Goal: Complete application form

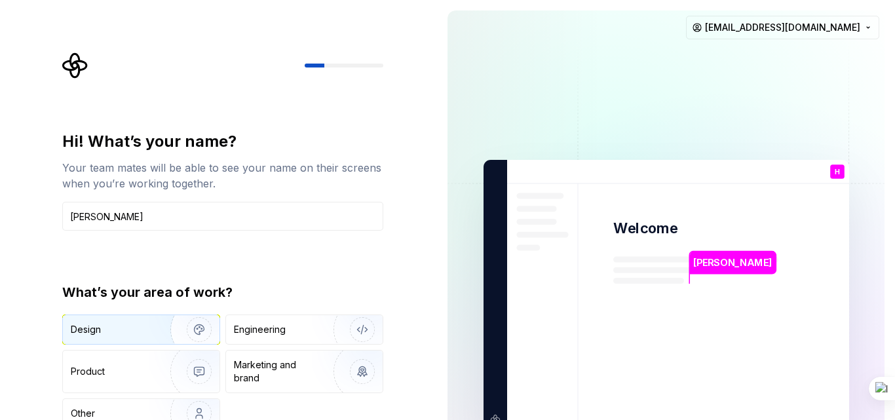
type input "[PERSON_NAME]"
click at [109, 342] on div "Design" at bounding box center [141, 329] width 157 height 29
type button "Design"
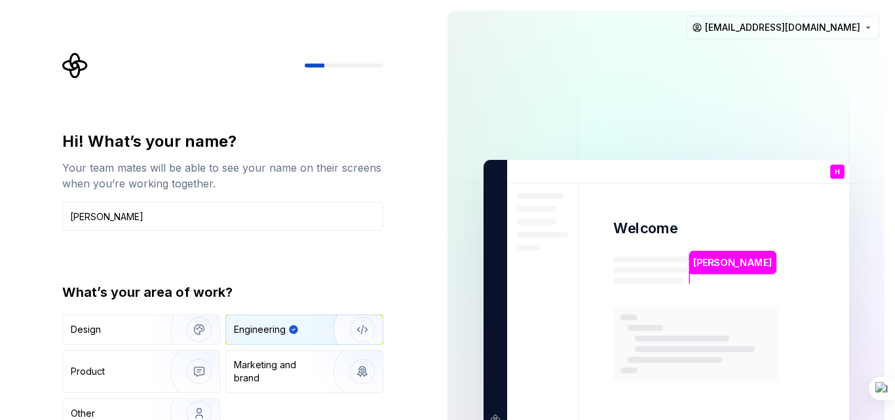
type button "Engineering"
type button "Product"
type button "Brand"
type button "Other"
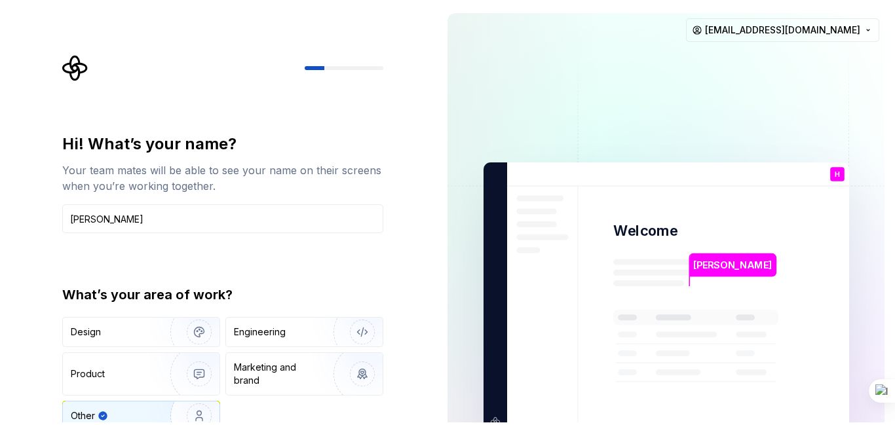
scroll to position [9, 0]
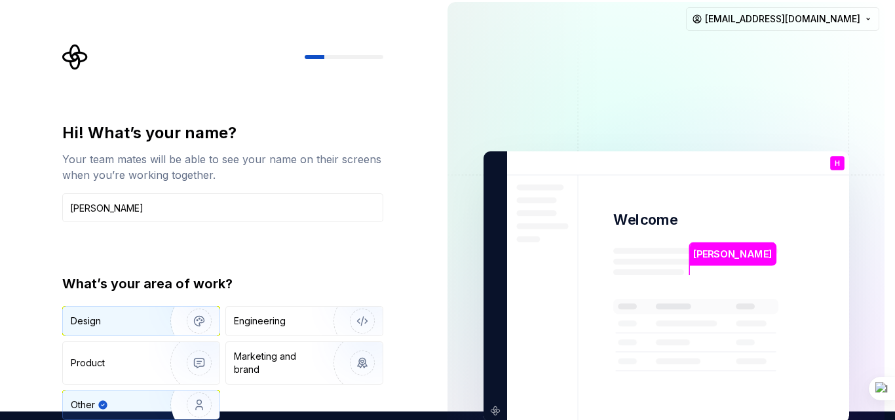
click at [95, 314] on div "Design" at bounding box center [141, 321] width 157 height 29
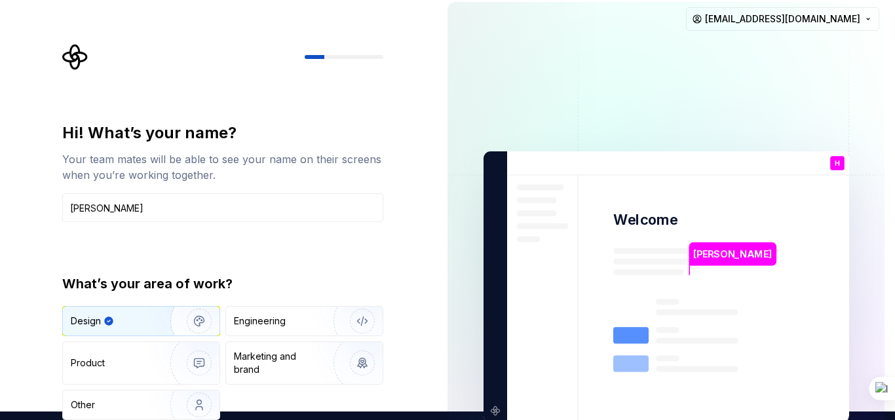
click at [495, 159] on img at bounding box center [666, 287] width 531 height 619
click at [195, 321] on img "button" at bounding box center [191, 321] width 84 height 88
click at [437, 219] on div "[PERSON_NAME] Welcome H You T B +3 [PERSON_NAME] [PERSON_NAME] [PERSON_NAME][EM…" at bounding box center [666, 286] width 458 height 591
click at [460, 379] on img at bounding box center [666, 287] width 531 height 619
drag, startPoint x: 891, startPoint y: 104, endPoint x: 853, endPoint y: 303, distance: 203.5
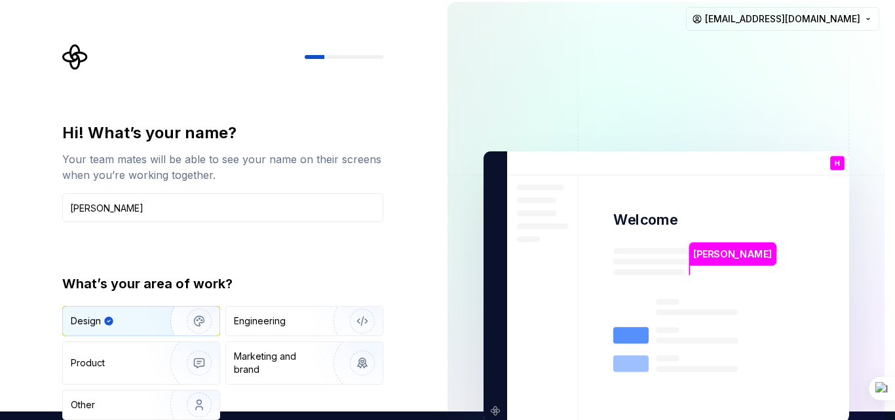
click at [853, 303] on div "[PERSON_NAME] Welcome H You T B +3 [PERSON_NAME] [PERSON_NAME] [PERSON_NAME][EM…" at bounding box center [666, 286] width 458 height 591
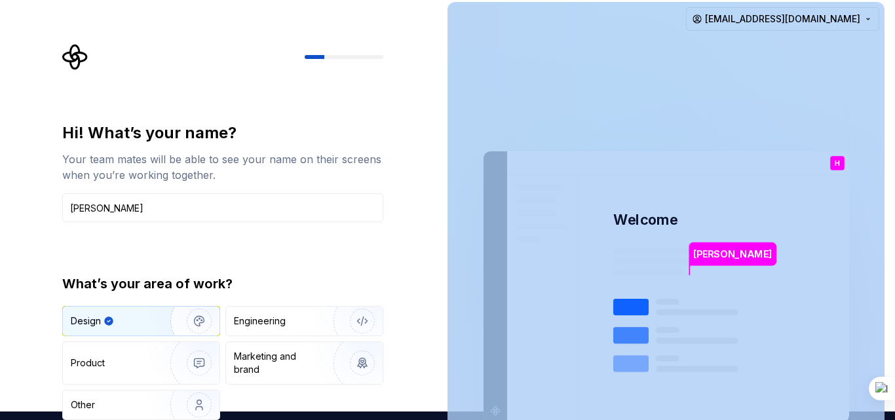
click at [793, 205] on img at bounding box center [666, 287] width 531 height 619
click at [495, 321] on img at bounding box center [666, 287] width 531 height 619
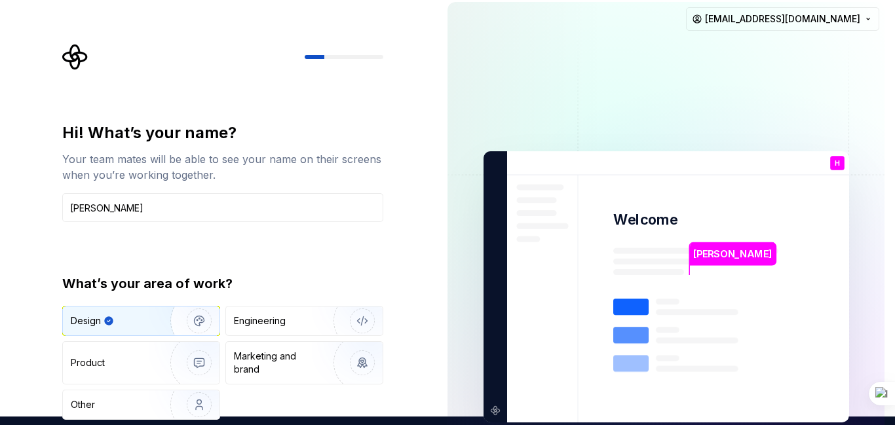
click at [385, 157] on div "Hi! What’s your name? Your team mates will be able to see your name on their sc…" at bounding box center [226, 254] width 345 height 421
click at [442, 399] on div "[PERSON_NAME] Welcome H You T B +3 [PERSON_NAME] [PERSON_NAME] [PERSON_NAME][EM…" at bounding box center [666, 286] width 458 height 591
click at [119, 326] on div "Design" at bounding box center [119, 321] width 96 height 13
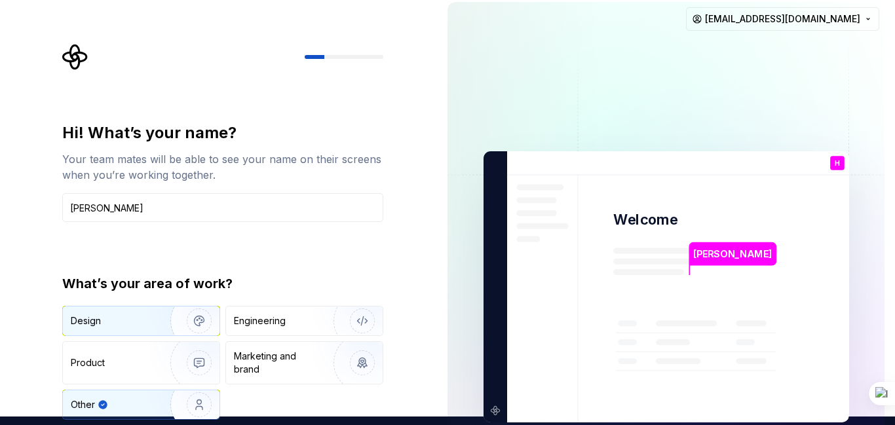
click at [96, 327] on div "Design" at bounding box center [86, 321] width 30 height 13
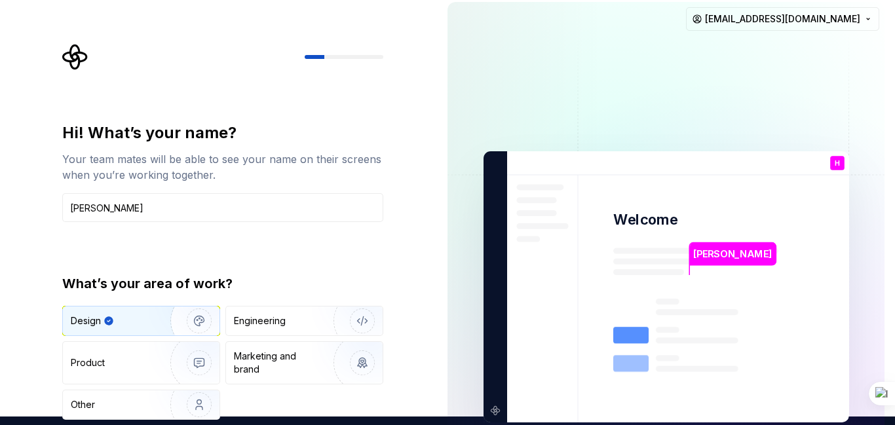
click at [793, 296] on img at bounding box center [666, 287] width 531 height 619
click at [713, 259] on p "[PERSON_NAME]" at bounding box center [733, 254] width 79 height 14
click at [328, 54] on div at bounding box center [222, 57] width 321 height 26
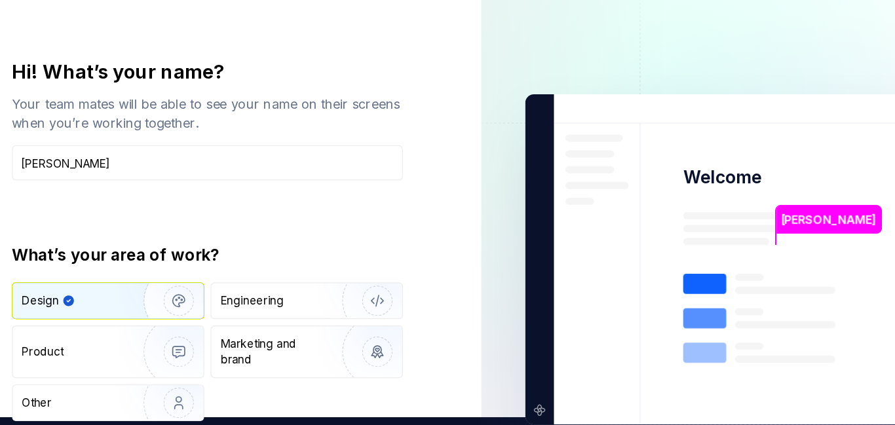
scroll to position [6, 0]
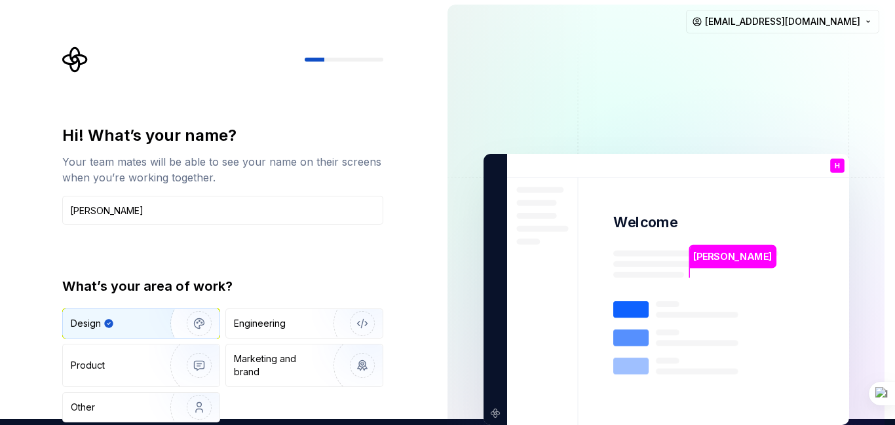
drag, startPoint x: 894, startPoint y: 22, endPoint x: 890, endPoint y: 323, distance: 300.9
click at [890, 323] on div "[PERSON_NAME] Welcome H You T B +3 [PERSON_NAME] [PERSON_NAME] [PERSON_NAME][EM…" at bounding box center [666, 289] width 458 height 591
click at [97, 317] on div "Design" at bounding box center [86, 323] width 30 height 13
click at [43, 340] on div "Hi! What’s your name? Your team mates will be able to see your name on their sc…" at bounding box center [218, 289] width 437 height 591
click at [395, 272] on div "Hi! What’s your name? Your team mates will be able to see your name on their sc…" at bounding box center [226, 257] width 345 height 421
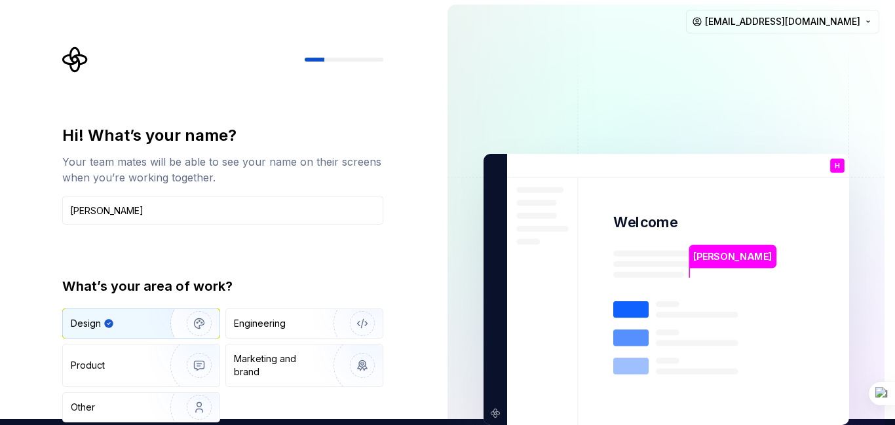
click at [174, 307] on div "What’s your area of work? Design Engineering Product Marketing and brand Other" at bounding box center [222, 350] width 321 height 146
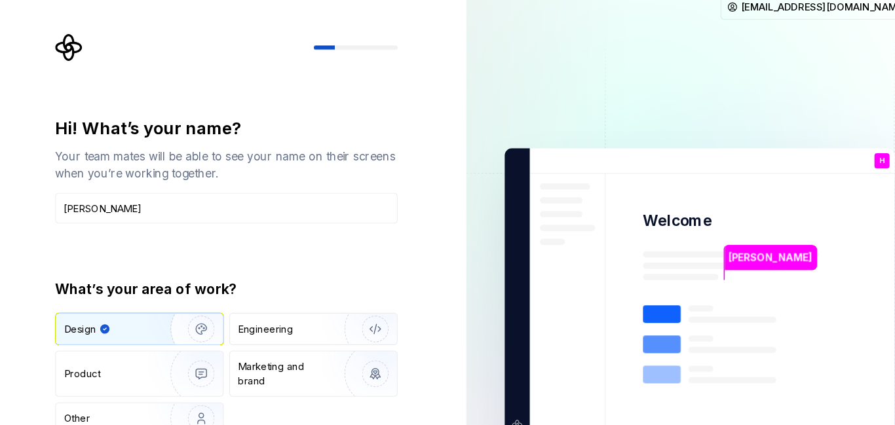
click at [100, 319] on div "Design" at bounding box center [92, 323] width 43 height 13
click at [115, 338] on div "Design" at bounding box center [141, 323] width 157 height 29
click at [203, 319] on img "button" at bounding box center [191, 324] width 84 height 88
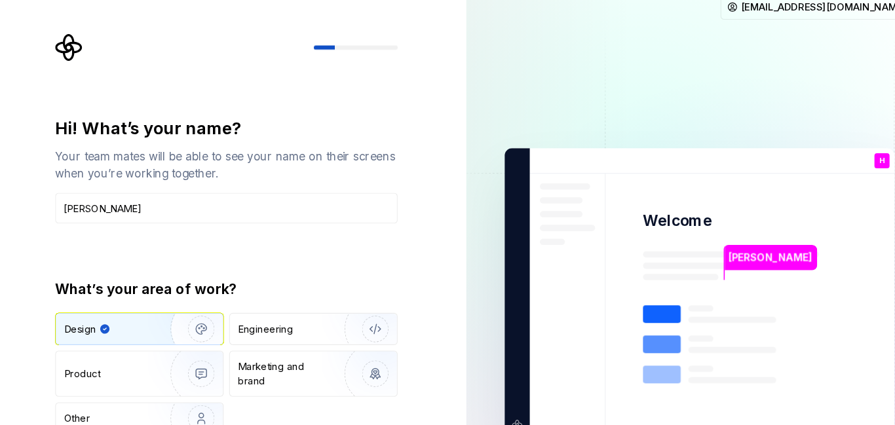
click at [287, 241] on div "Hi! What’s your name? Your team mates will be able to see your name on their sc…" at bounding box center [222, 274] width 321 height 298
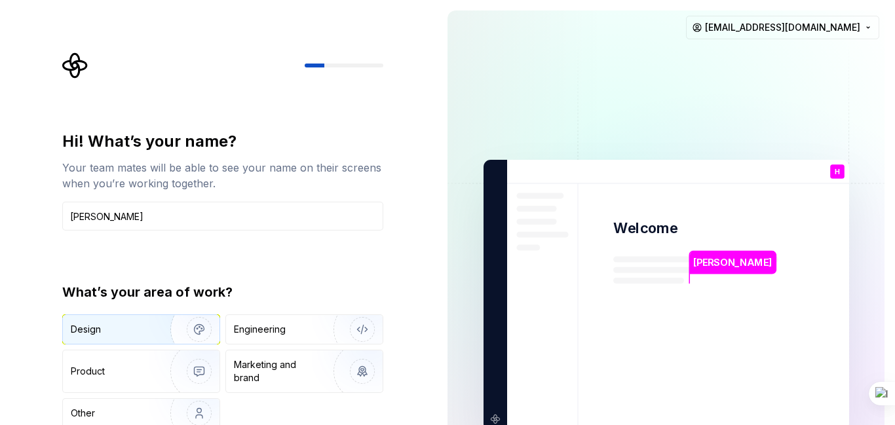
type input "Hannah"
click at [197, 329] on img "button" at bounding box center [191, 330] width 84 height 88
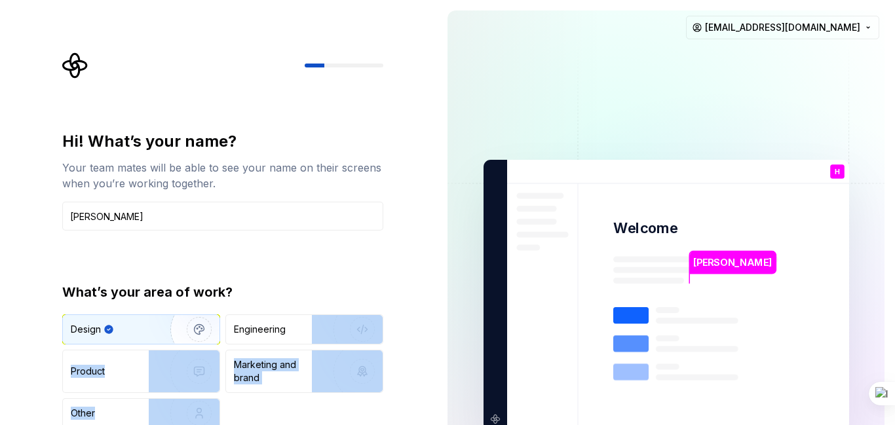
drag, startPoint x: 431, startPoint y: 334, endPoint x: 444, endPoint y: 376, distance: 43.3
click at [444, 376] on div "Hi! What’s your name? Your team mates will be able to see your name on their sc…" at bounding box center [447, 295] width 895 height 591
click at [486, 374] on img at bounding box center [666, 295] width 531 height 619
click at [440, 279] on div "Hannah Welcome H You T B +3 Thomas Brooke Jamie hannahmakabi@gmail.com" at bounding box center [666, 295] width 458 height 591
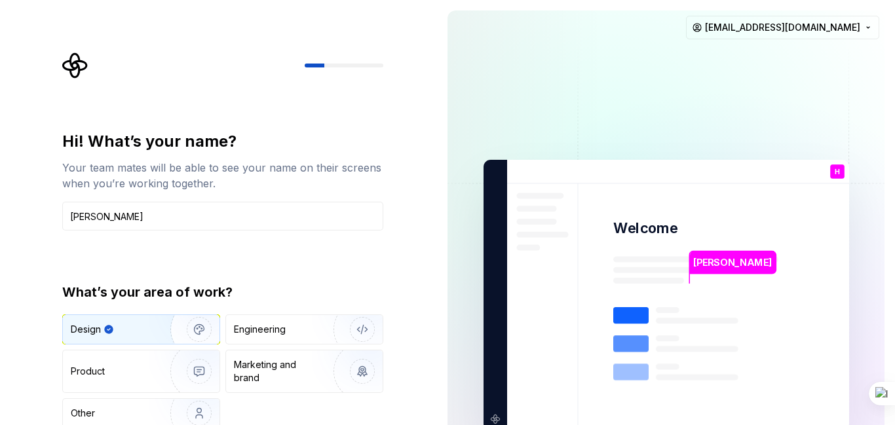
click at [492, 409] on img at bounding box center [666, 295] width 531 height 619
click at [420, 414] on div "Hi! What’s your name? Your team mates will be able to see your name on their sc…" at bounding box center [218, 295] width 437 height 591
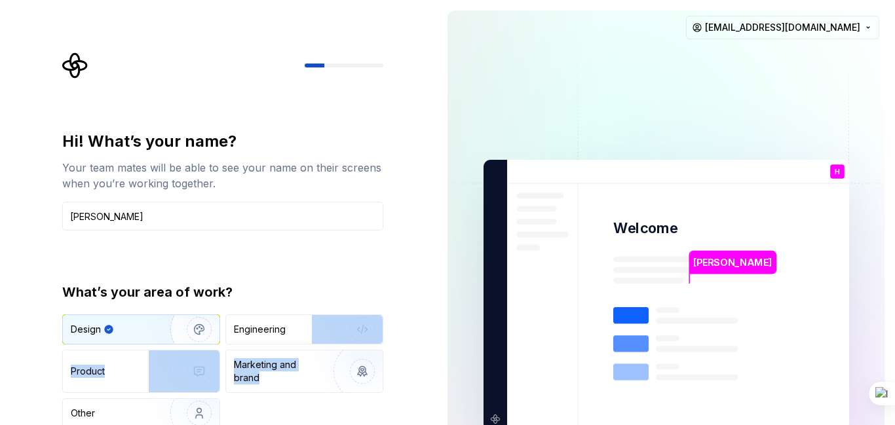
drag, startPoint x: 420, startPoint y: 414, endPoint x: 421, endPoint y: 324, distance: 90.5
click at [421, 324] on div "Hi! What’s your name? Your team mates will be able to see your name on their sc…" at bounding box center [218, 295] width 437 height 591
click at [518, 256] on img at bounding box center [666, 295] width 531 height 619
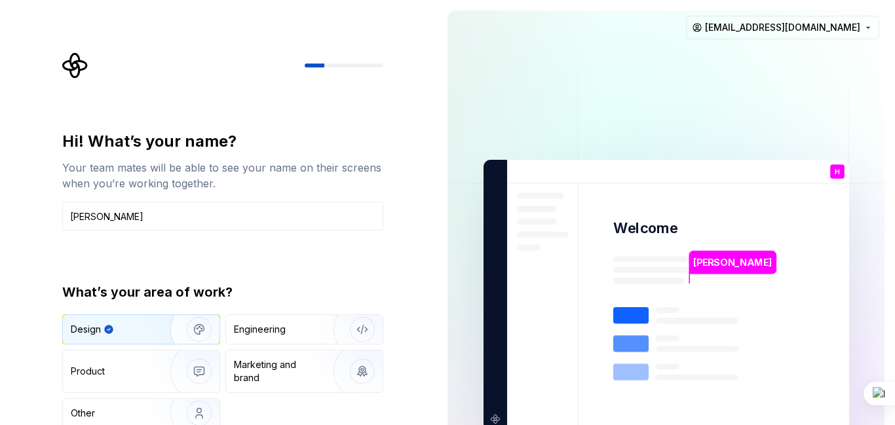
click at [439, 234] on div "Hannah Welcome H You T B +3 Thomas Brooke Jamie hannahmakabi@gmail.com" at bounding box center [666, 295] width 458 height 591
click at [207, 332] on img "button" at bounding box center [191, 330] width 84 height 88
click at [178, 332] on img "button" at bounding box center [191, 330] width 84 height 88
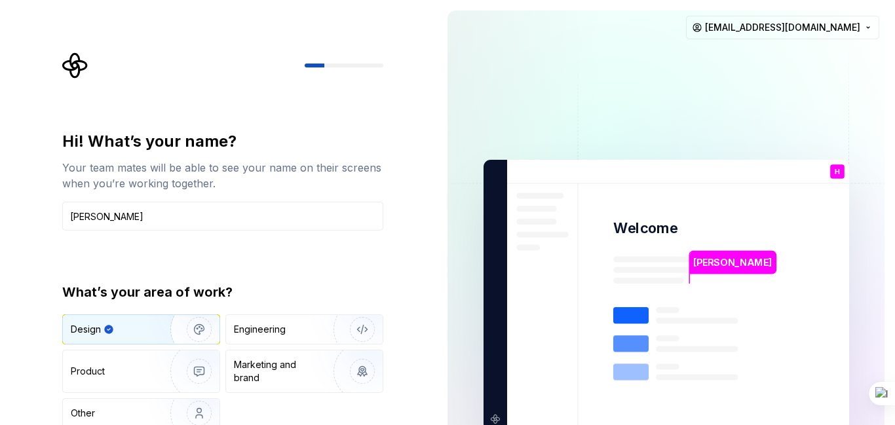
drag, startPoint x: 178, startPoint y: 332, endPoint x: 822, endPoint y: 300, distance: 645.1
click at [822, 300] on div "Hi! What’s your name? Your team mates will be able to see your name on their sc…" at bounding box center [447, 295] width 895 height 591
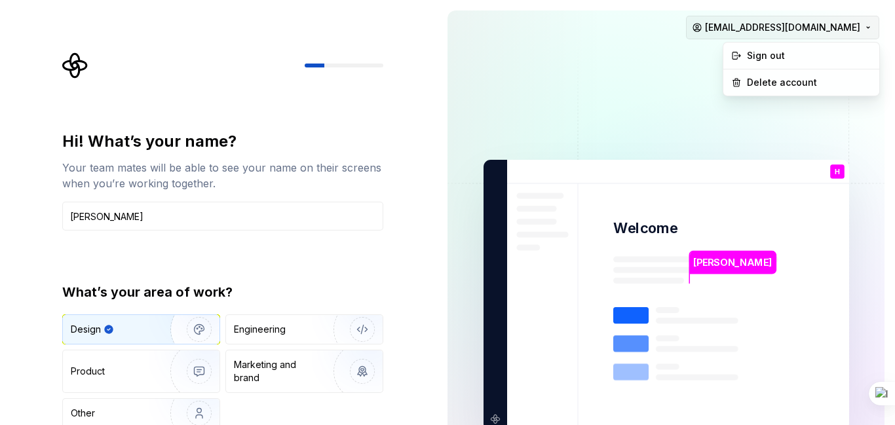
click at [864, 33] on html "Hi! What’s your name? Your team mates will be able to see your name on their sc…" at bounding box center [447, 212] width 895 height 425
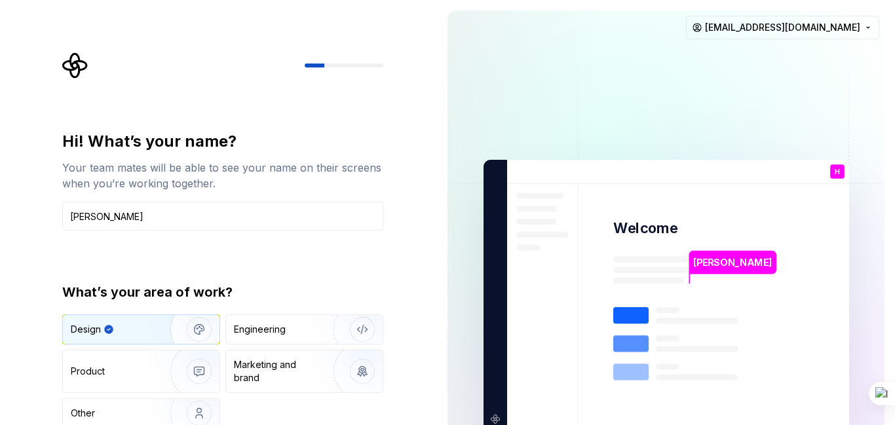
click at [517, 83] on html "Hi! What’s your name? Your team mates will be able to see your name on their sc…" at bounding box center [447, 212] width 895 height 425
click at [313, 190] on div "Your team mates will be able to see your name on their screens when you’re work…" at bounding box center [222, 175] width 321 height 31
drag, startPoint x: 313, startPoint y: 190, endPoint x: 305, endPoint y: 233, distance: 43.3
click at [305, 233] on div "Hi! What’s your name? Your team mates will be able to see your name on their sc…" at bounding box center [222, 280] width 321 height 298
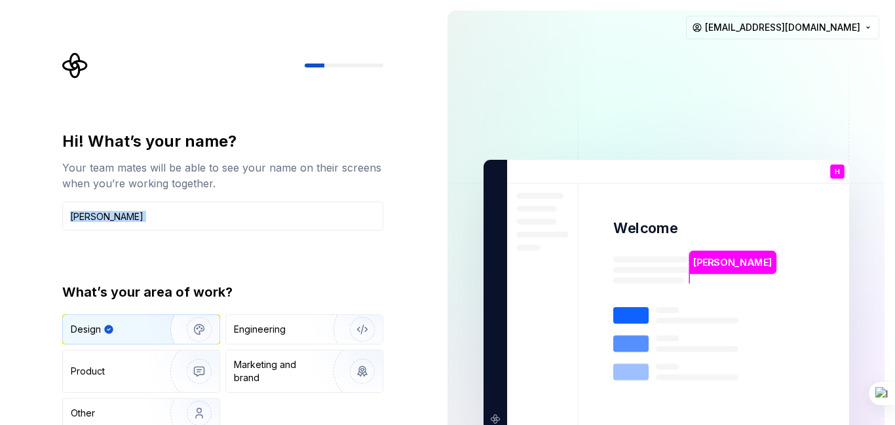
click at [305, 233] on div "Hi! What’s your name? Your team mates will be able to see your name on their sc…" at bounding box center [222, 280] width 321 height 298
click at [724, 262] on p "[PERSON_NAME]" at bounding box center [733, 263] width 79 height 14
click at [834, 174] on div "You" at bounding box center [837, 182] width 22 height 16
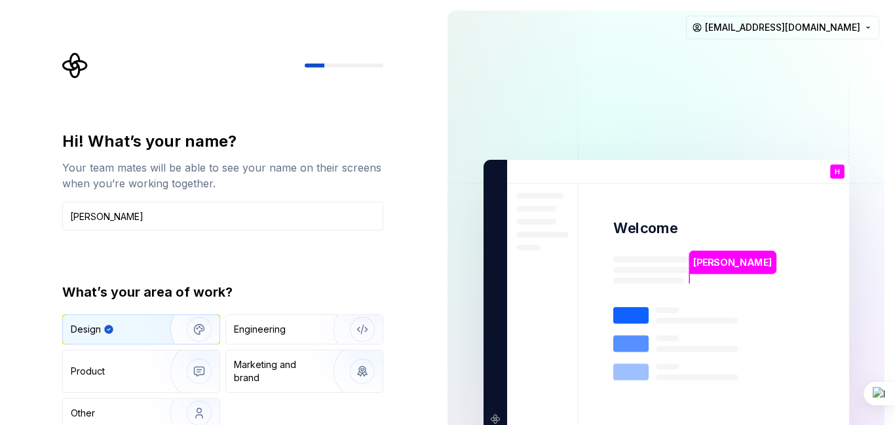
click at [841, 165] on div "H You" at bounding box center [838, 172] width 14 height 14
click at [131, 419] on div "Other" at bounding box center [109, 413] width 77 height 13
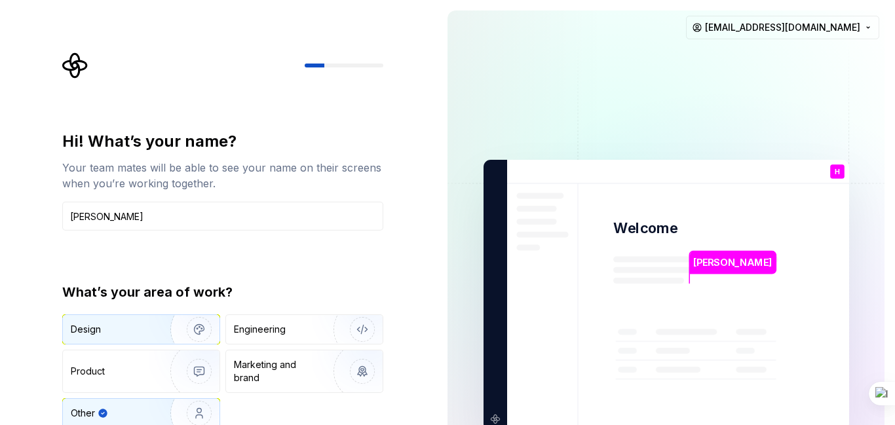
click at [134, 328] on div "Design" at bounding box center [112, 329] width 83 height 13
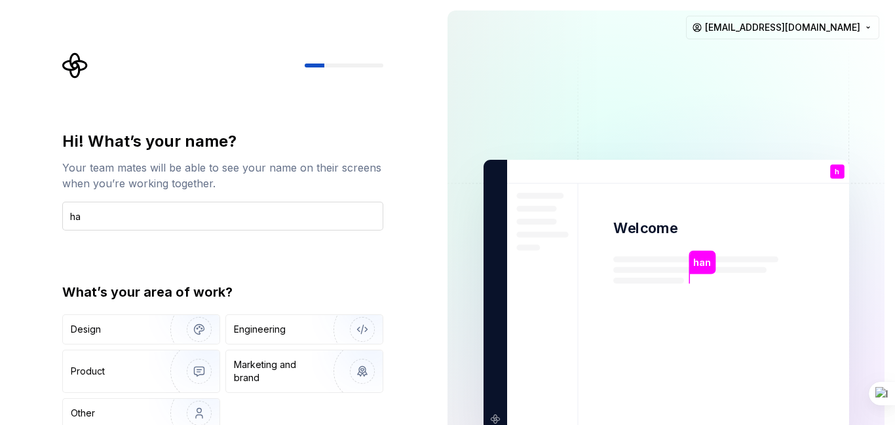
type input "h"
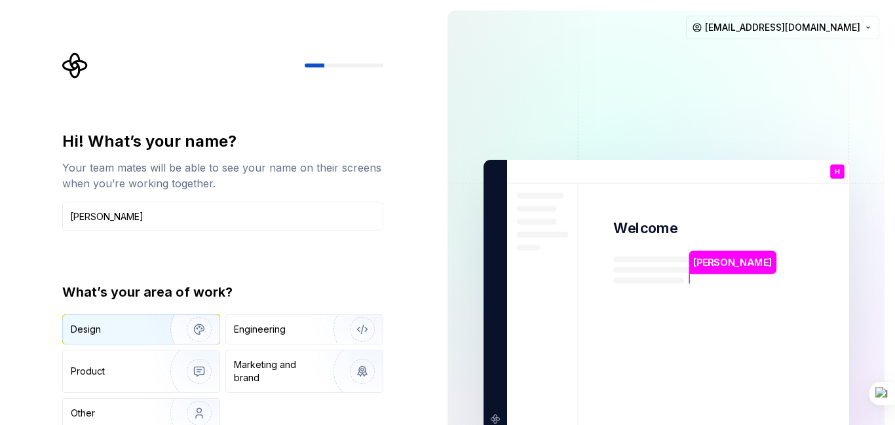
type input "Hannah"
click at [136, 336] on div "Design" at bounding box center [141, 329] width 157 height 29
click at [505, 347] on img at bounding box center [666, 295] width 531 height 619
click at [741, 90] on img at bounding box center [666, 295] width 531 height 619
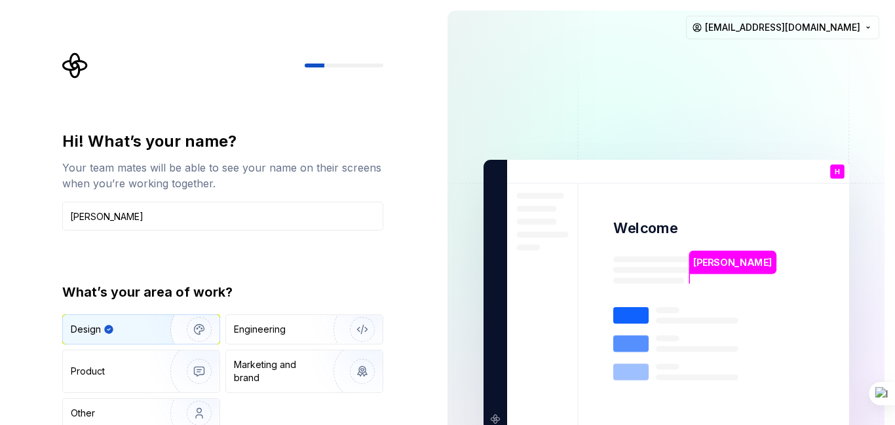
click at [121, 326] on div "Design" at bounding box center [119, 329] width 96 height 13
click at [85, 326] on div "Design" at bounding box center [86, 329] width 30 height 13
click at [80, 56] on icon "Supernova Logo" at bounding box center [75, 65] width 26 height 26
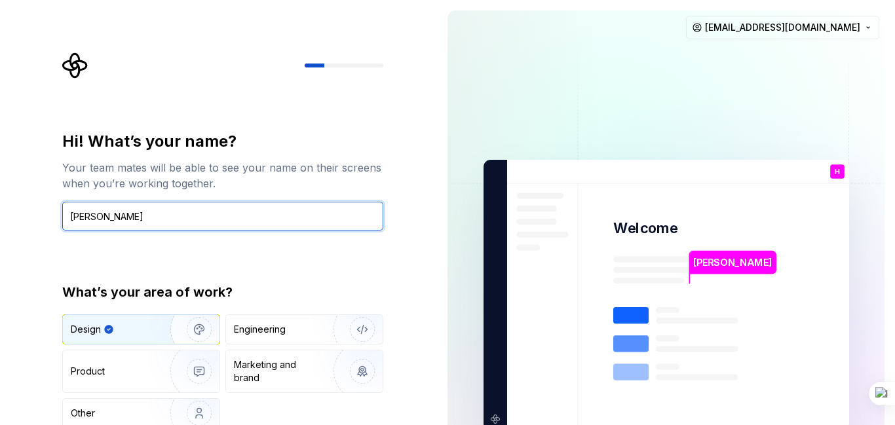
click at [263, 220] on input "[PERSON_NAME]" at bounding box center [222, 216] width 321 height 29
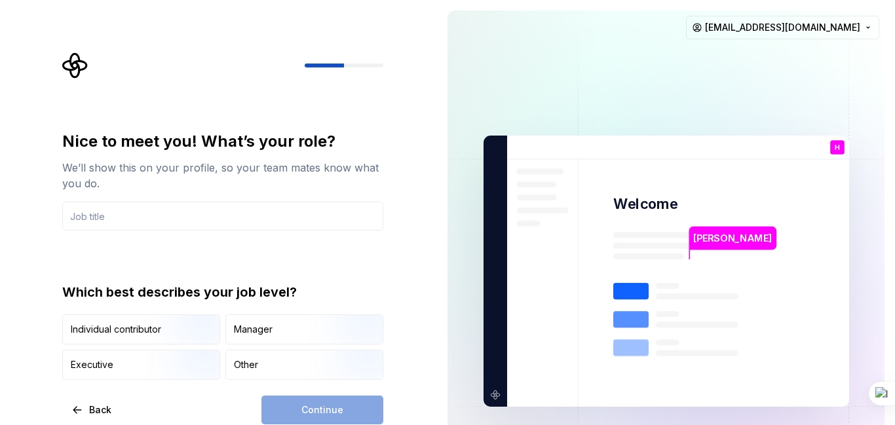
click at [307, 408] on div "Continue" at bounding box center [323, 410] width 122 height 29
click at [214, 231] on div "Nice to meet you! What’s your role? We’ll show this on your profile, so your te…" at bounding box center [222, 255] width 321 height 249
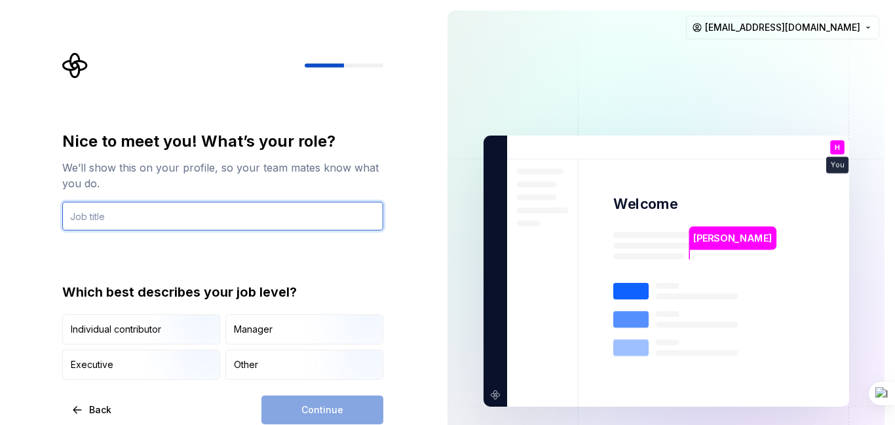
click at [203, 226] on input "text" at bounding box center [222, 216] width 321 height 29
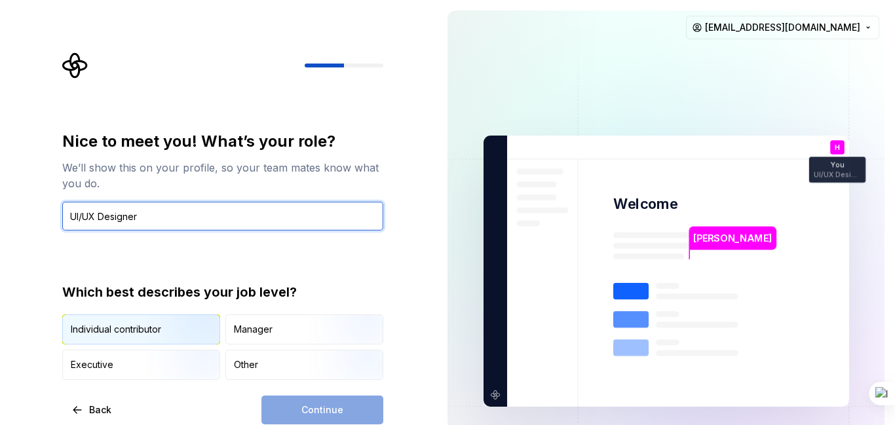
type input "UI/UX Designer"
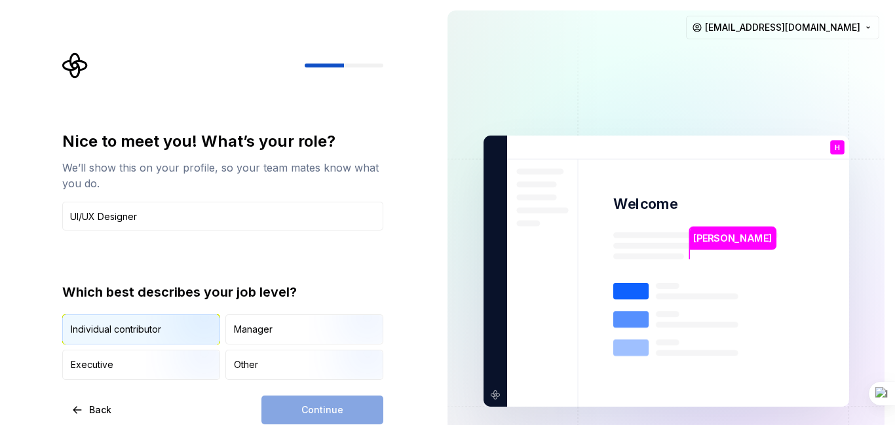
click at [202, 335] on img "button" at bounding box center [188, 346] width 84 height 88
click at [294, 399] on button "Continue" at bounding box center [323, 410] width 122 height 29
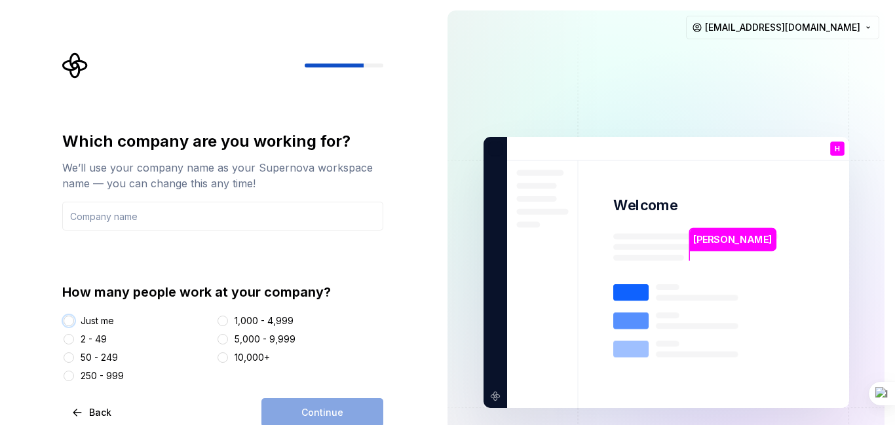
click at [72, 323] on button "Just me" at bounding box center [69, 321] width 10 height 10
click at [72, 348] on div "Just me 2 - 49 50 - 249 250 - 999 1,000 - 4,999 5,000 - 9,999 10,000+" at bounding box center [222, 349] width 321 height 68
click at [68, 340] on button "2 - 49" at bounding box center [69, 339] width 10 height 10
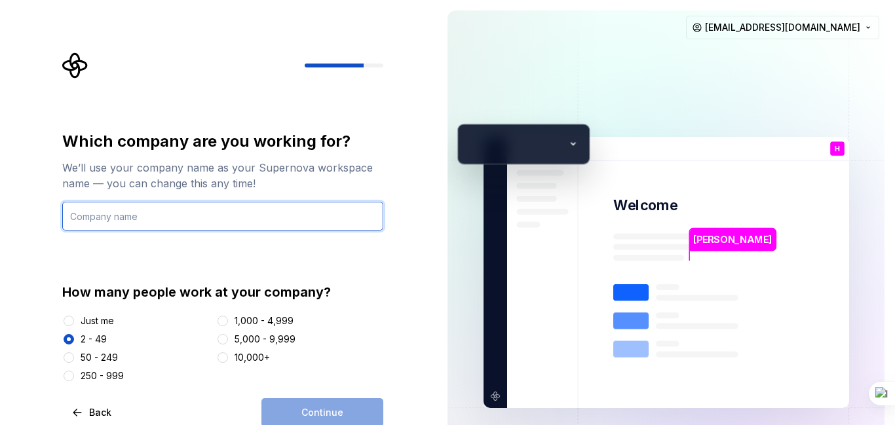
click at [106, 218] on input "text" at bounding box center [222, 216] width 321 height 29
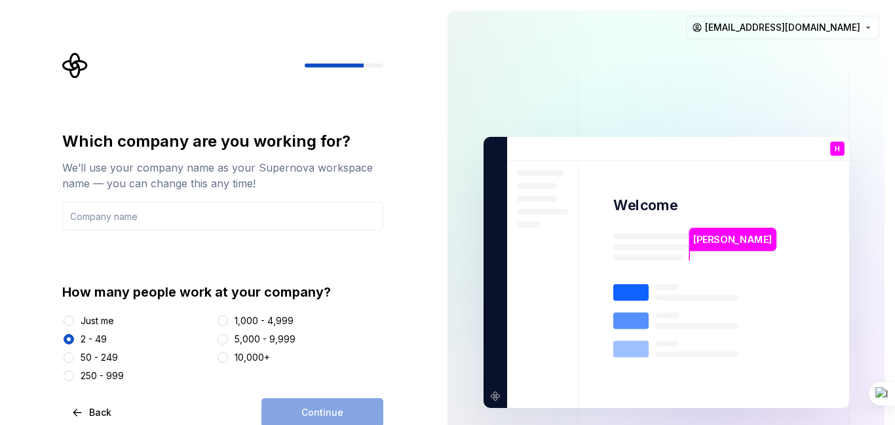
click at [309, 412] on div "Continue" at bounding box center [323, 413] width 122 height 29
click at [186, 206] on input "text" at bounding box center [222, 216] width 321 height 29
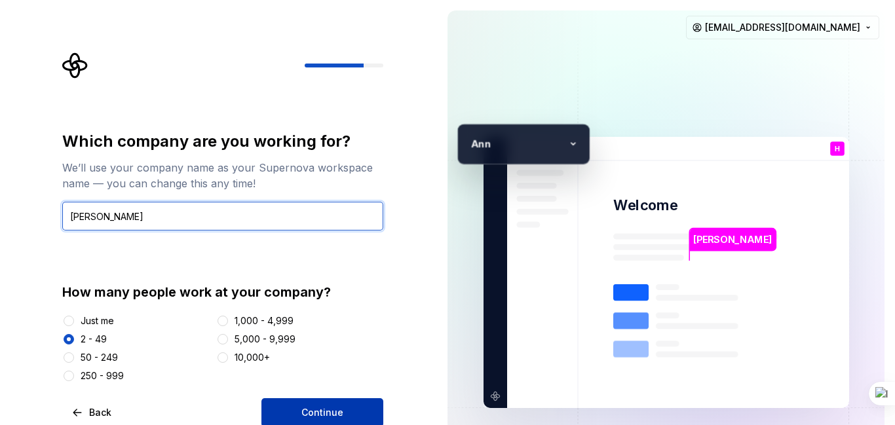
type input "Ann"
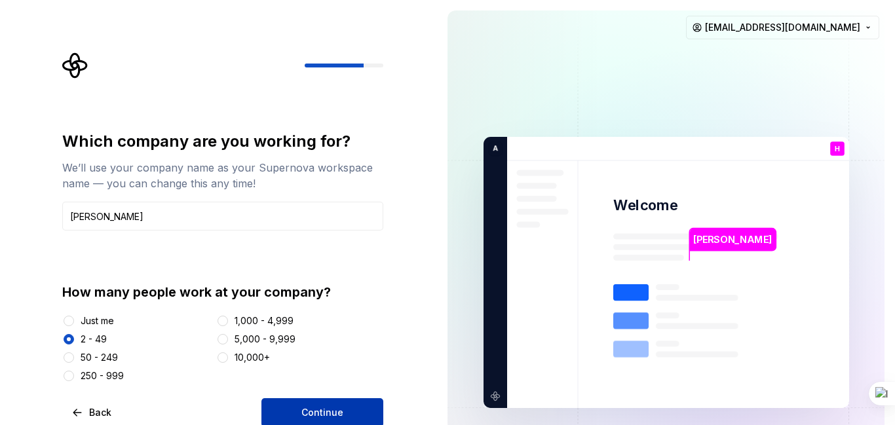
click at [369, 406] on button "Continue" at bounding box center [323, 413] width 122 height 29
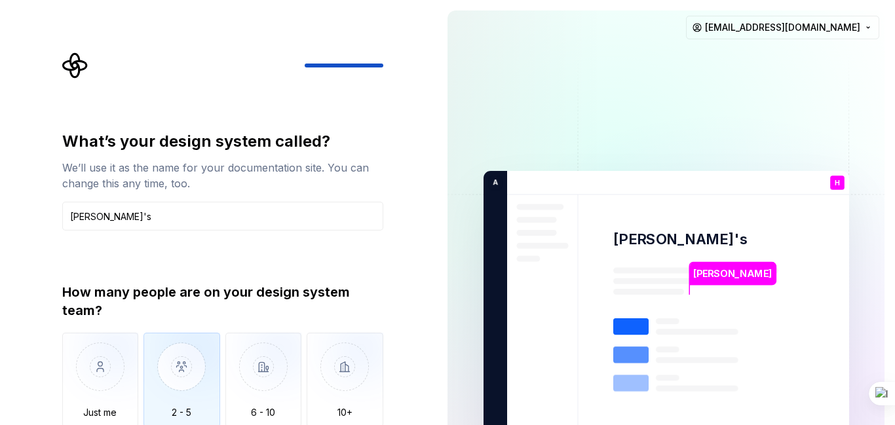
type input "Hannah's"
click at [187, 399] on img "button" at bounding box center [182, 377] width 77 height 88
click at [410, 364] on div "What’s your design system called? We’ll use it as the name for your documentati…" at bounding box center [218, 307] width 437 height 614
click at [75, 60] on icon "Supernova Logo" at bounding box center [75, 65] width 26 height 26
click at [76, 60] on icon "Supernova Logo" at bounding box center [75, 65] width 26 height 26
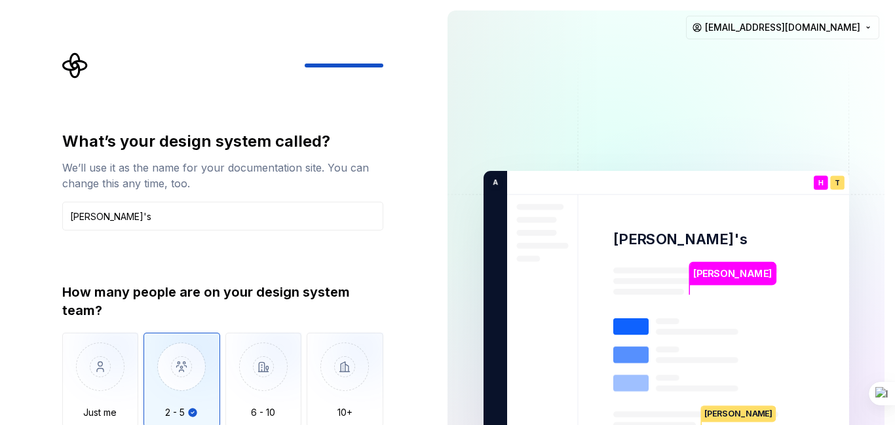
click at [76, 60] on icon "Supernova Logo" at bounding box center [75, 65] width 26 height 26
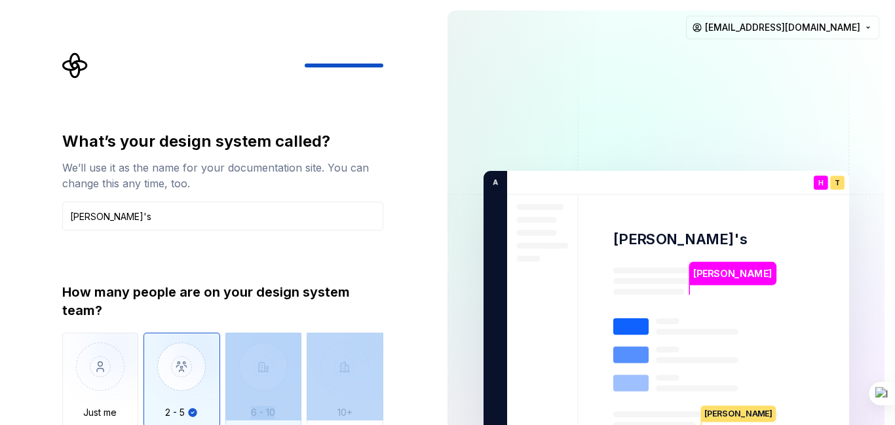
drag, startPoint x: 426, startPoint y: 405, endPoint x: 276, endPoint y: 363, distance: 155.9
click at [276, 363] on div "What’s your design system called? We’ll use it as the name for your documentati…" at bounding box center [218, 307] width 437 height 614
click at [216, 366] on img "button" at bounding box center [182, 377] width 77 height 88
click at [467, 273] on img at bounding box center [666, 306] width 531 height 619
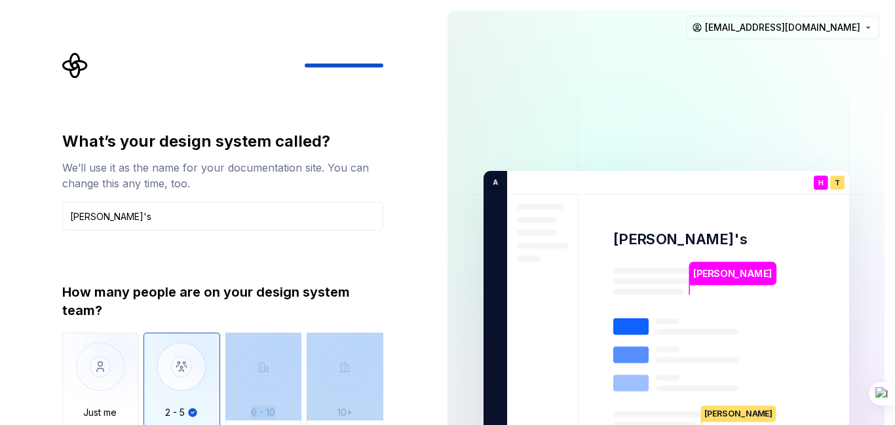
click at [501, 139] on img at bounding box center [666, 306] width 531 height 619
click at [469, 298] on img at bounding box center [666, 306] width 531 height 619
click at [420, 372] on div "What’s your design system called? We’ll use it as the name for your documentati…" at bounding box center [218, 307] width 437 height 614
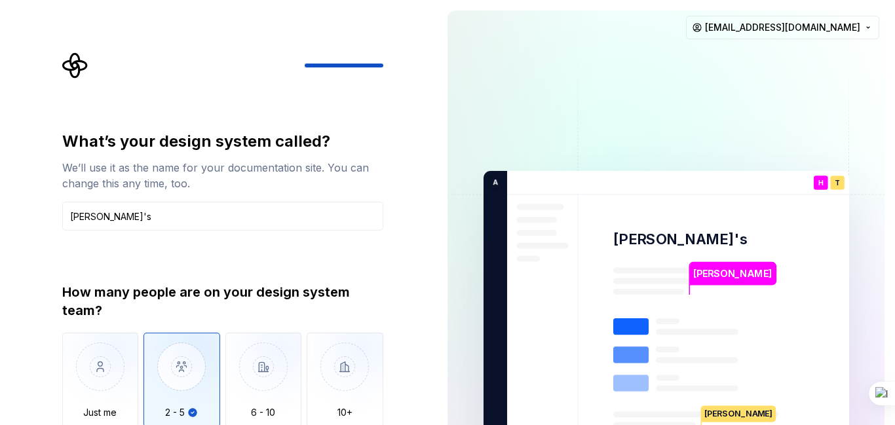
click at [448, 294] on img at bounding box center [666, 306] width 531 height 619
click at [458, 191] on img at bounding box center [666, 306] width 531 height 619
click at [412, 214] on div "What’s your design system called? We’ll use it as the name for your documentati…" at bounding box center [218, 307] width 437 height 614
click at [205, 359] on img "button" at bounding box center [182, 377] width 77 height 88
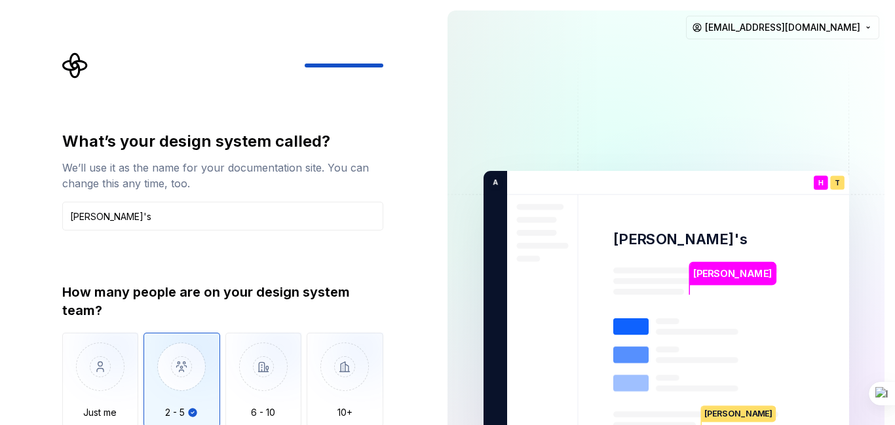
click at [197, 402] on img "button" at bounding box center [182, 377] width 77 height 88
click at [174, 370] on img "button" at bounding box center [182, 377] width 77 height 88
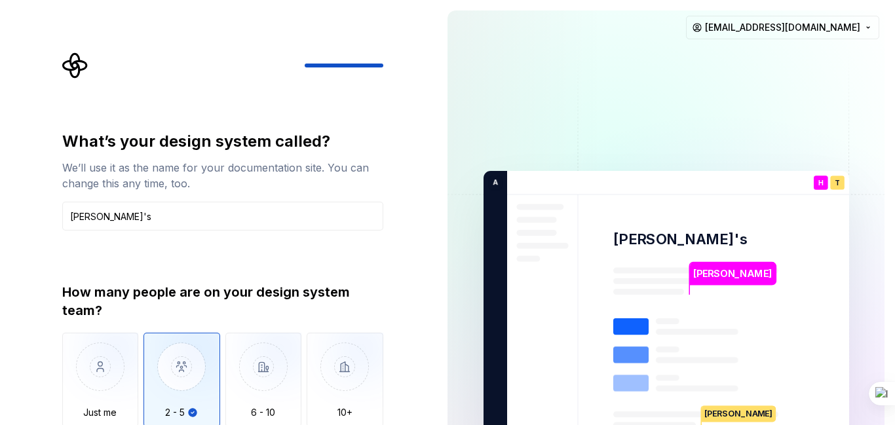
click at [174, 370] on img "button" at bounding box center [182, 377] width 77 height 88
click at [205, 386] on img "button" at bounding box center [182, 377] width 77 height 88
type button "2 - 5"
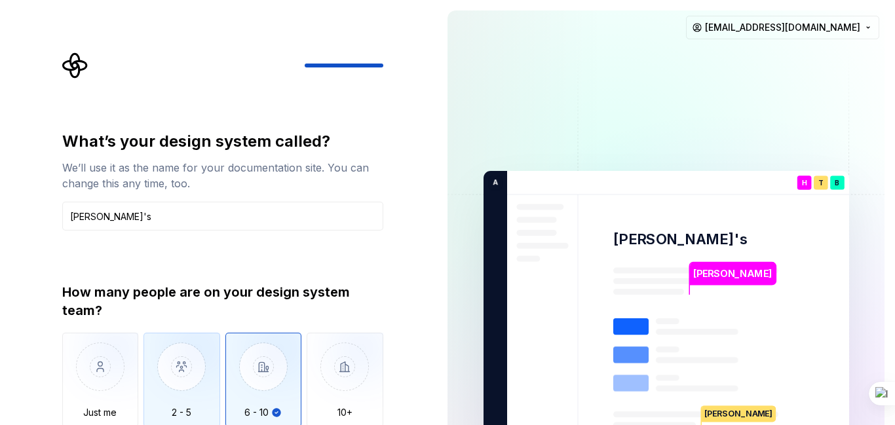
scroll to position [2, 0]
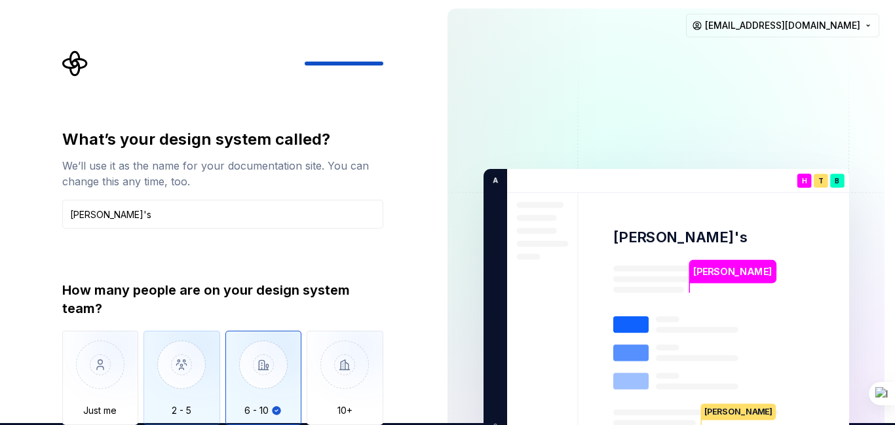
type button "6 - 10"
type button "More than 10"
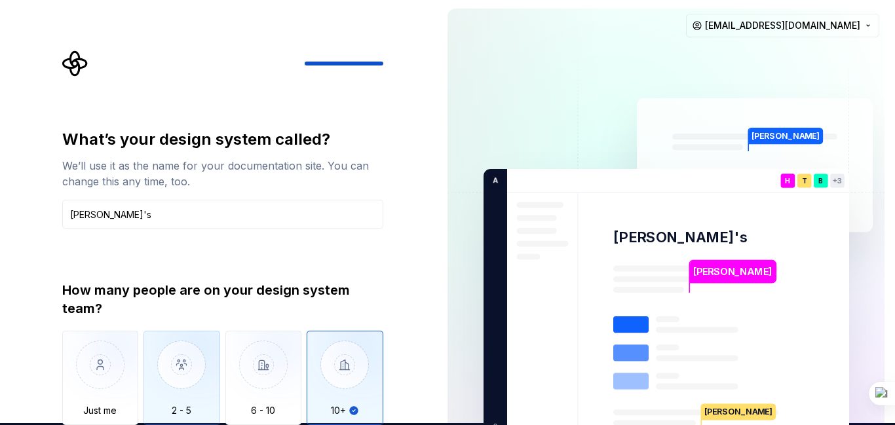
click at [205, 386] on img "button" at bounding box center [182, 375] width 77 height 88
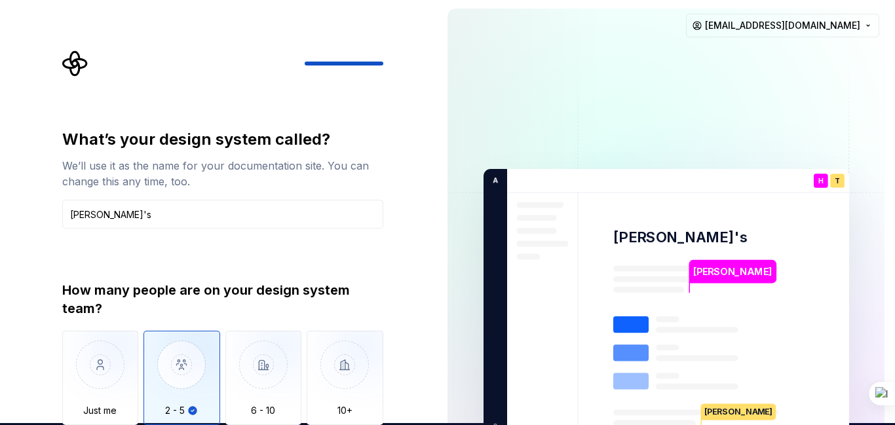
click at [195, 393] on img "button" at bounding box center [182, 375] width 77 height 88
click at [418, 55] on div "What’s your design system called? We’ll use it as the name for your documentati…" at bounding box center [218, 305] width 437 height 614
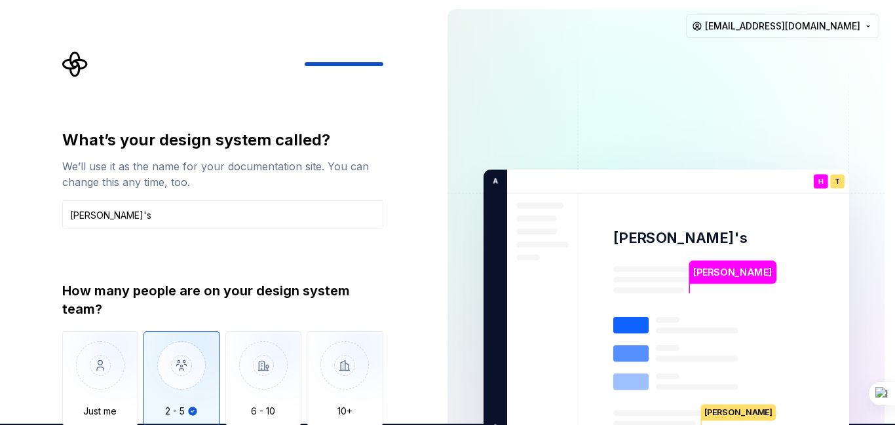
click at [406, 393] on div "What’s your design system called? We’ll use it as the name for your documentati…" at bounding box center [218, 306] width 437 height 614
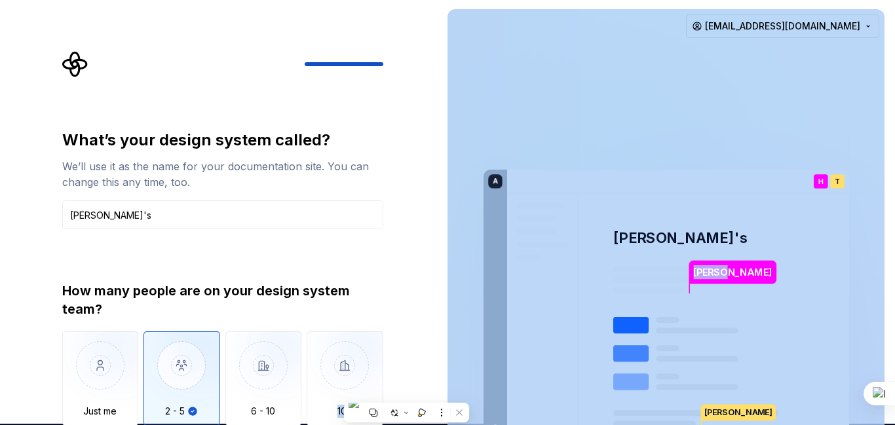
drag, startPoint x: 406, startPoint y: 393, endPoint x: 449, endPoint y: 275, distance: 125.4
click at [449, 275] on div "What’s your design system called? We’ll use it as the name for your documentati…" at bounding box center [447, 306] width 895 height 614
click at [449, 275] on img at bounding box center [666, 305] width 531 height 619
